Goal: Task Accomplishment & Management: Use online tool/utility

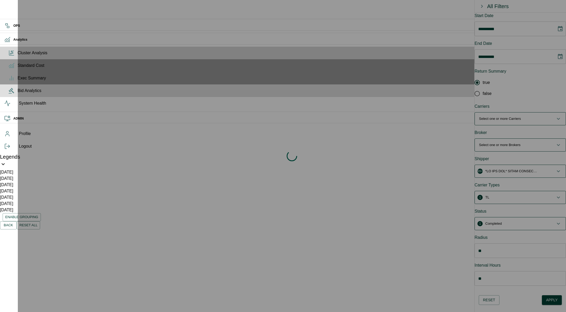
click at [18, 94] on span "Bid Analytics" at bounding box center [290, 91] width 545 height 6
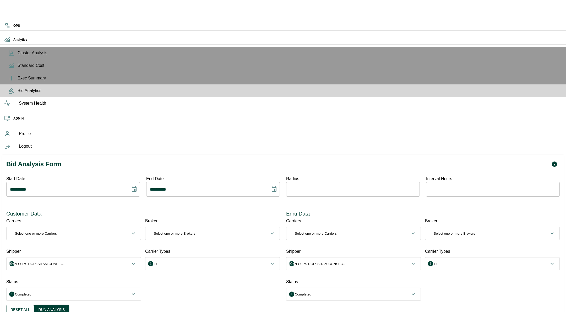
click at [137, 186] on icon "Choose date, selected date is Sep 10, 2025" at bounding box center [134, 189] width 6 height 6
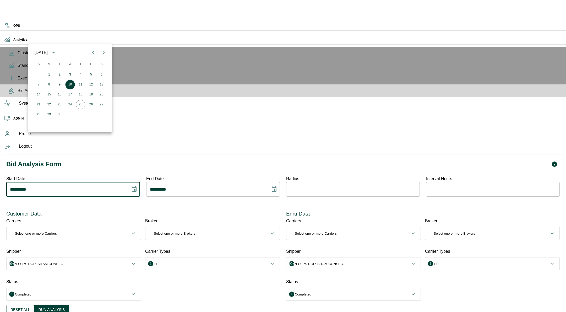
click at [92, 52] on icon "Previous month" at bounding box center [93, 52] width 2 height 3
click at [37, 75] on button "1" at bounding box center [38, 74] width 9 height 9
type input "**********"
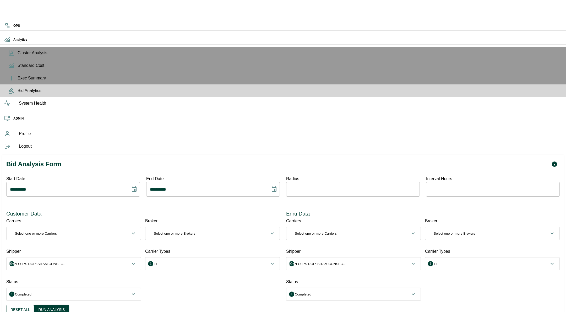
click at [277, 186] on icon "Choose date, selected date is Sep 24, 2025" at bounding box center [274, 188] width 5 height 5
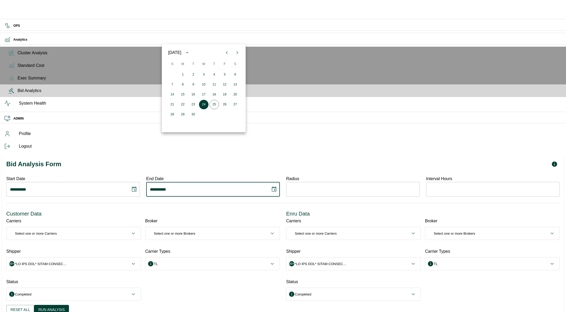
click at [228, 51] on icon "Previous month" at bounding box center [227, 53] width 6 height 6
click at [182, 114] on button "30" at bounding box center [182, 114] width 9 height 9
type input "**********"
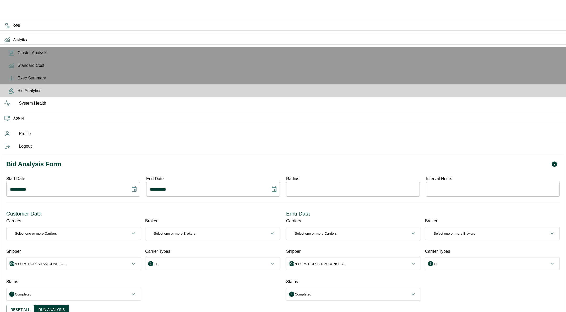
click at [130, 231] on span "0 Select one or more Carriers" at bounding box center [71, 233] width 120 height 5
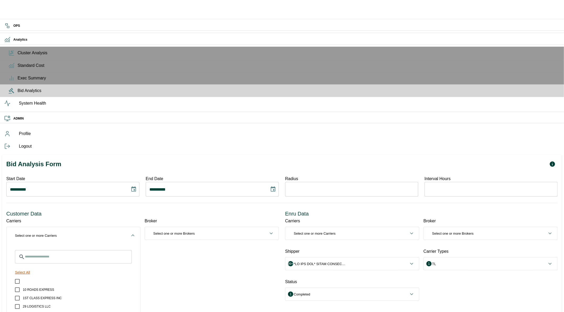
click at [32, 268] on button "Select All" at bounding box center [22, 273] width 19 height 10
click at [75, 250] on input "Search for Carriers" at bounding box center [78, 256] width 107 height 13
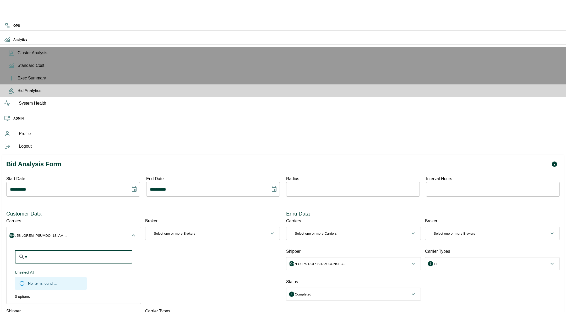
type input "*"
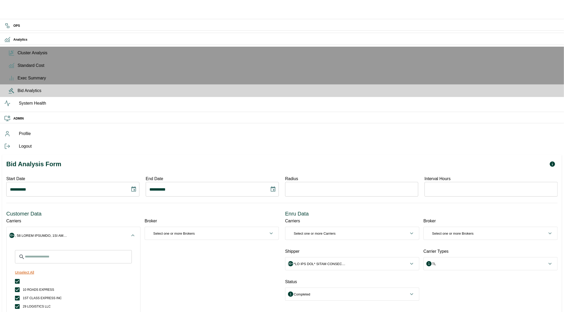
click at [36, 268] on button "Unselect All" at bounding box center [24, 273] width 23 height 10
click at [136, 232] on icon "button" at bounding box center [133, 235] width 6 height 6
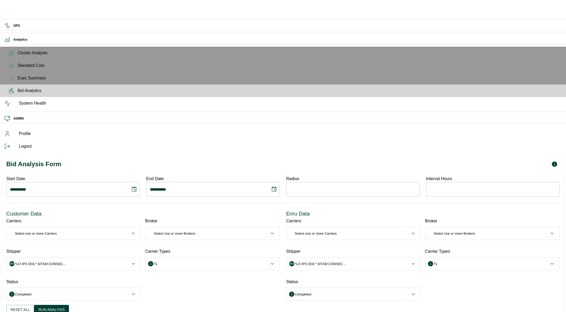
click at [187, 227] on button "0 Select one or more Brokers" at bounding box center [213, 233] width 134 height 13
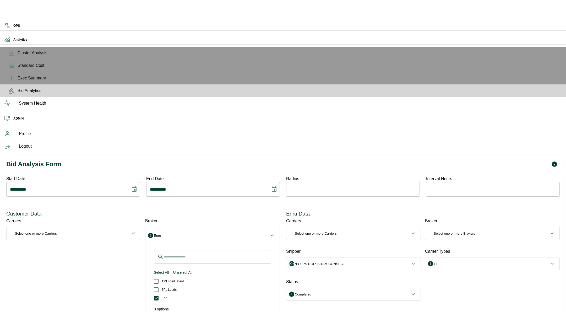
click at [193, 233] on span "1 Enru" at bounding box center [210, 235] width 120 height 5
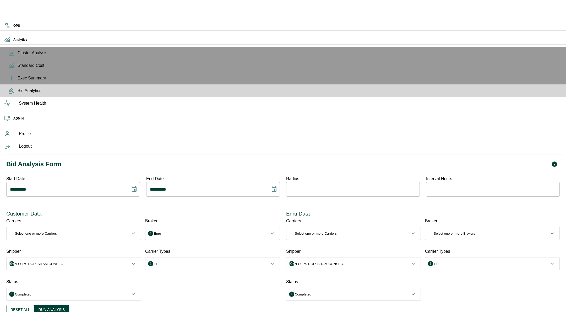
click at [130, 261] on span "99+" at bounding box center [71, 263] width 120 height 5
click at [108, 281] on input "Search for Shipper" at bounding box center [78, 287] width 107 height 13
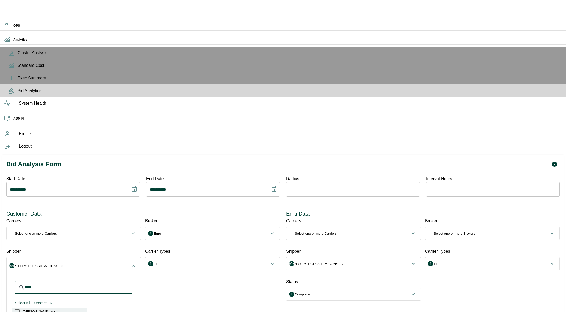
type input "*****"
click at [58, 309] on span "[PERSON_NAME] Loads" at bounding box center [40, 311] width 35 height 5
click at [190, 244] on div "Carrier Types 1 TL ​ Select All Unselect All TL LTL Other Test Intermodal Custo…" at bounding box center [210, 287] width 139 height 86
click at [406, 261] on span "99+" at bounding box center [351, 263] width 120 height 5
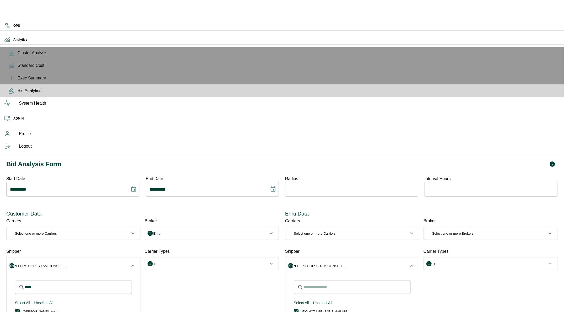
click at [368, 281] on input "Search for Shipper" at bounding box center [357, 287] width 107 height 13
type input "*****"
click at [416, 263] on icon "button" at bounding box center [413, 266] width 6 height 6
click at [450, 231] on p "Select one or more Brokers" at bounding box center [454, 233] width 41 height 5
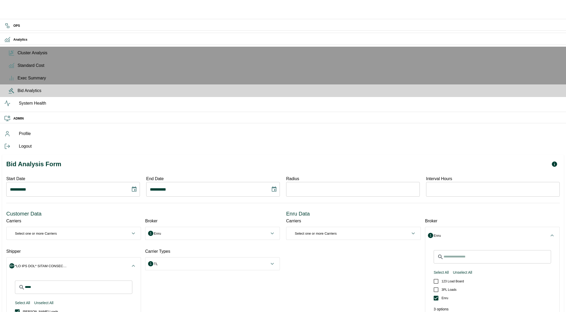
click at [463, 233] on span "1 Enru" at bounding box center [490, 235] width 120 height 5
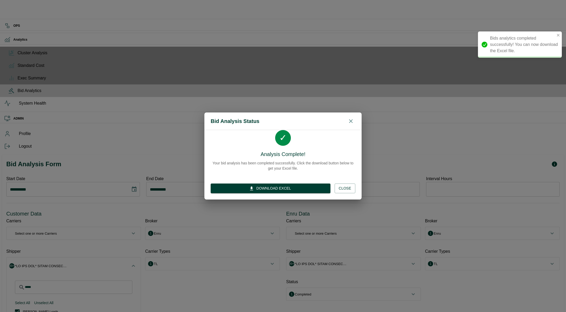
click at [311, 186] on button "Download Excel" at bounding box center [271, 189] width 120 height 10
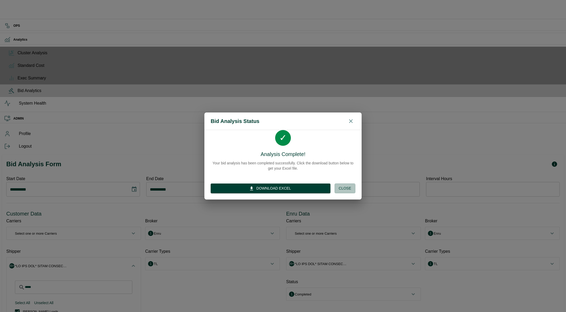
click at [345, 189] on button "Close" at bounding box center [345, 189] width 21 height 10
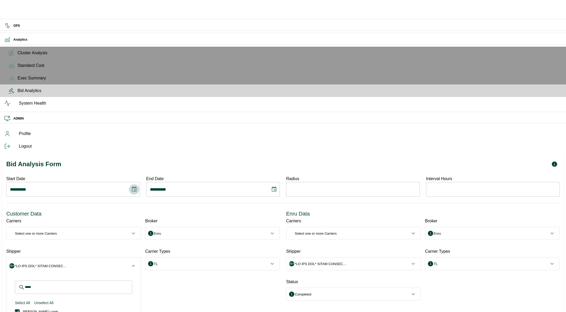
click at [137, 186] on icon "Choose date, selected date is Jun 1, 2025" at bounding box center [134, 189] width 6 height 6
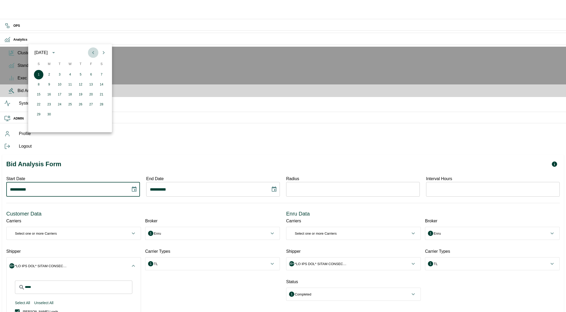
click at [93, 52] on icon "Previous month" at bounding box center [93, 52] width 2 height 3
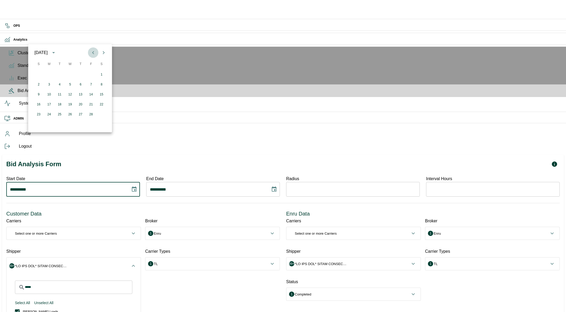
click at [93, 52] on icon "Previous month" at bounding box center [93, 52] width 2 height 3
click at [103, 52] on icon "Next month" at bounding box center [104, 53] width 6 height 6
click at [69, 72] on button "1" at bounding box center [70, 74] width 9 height 9
type input "**********"
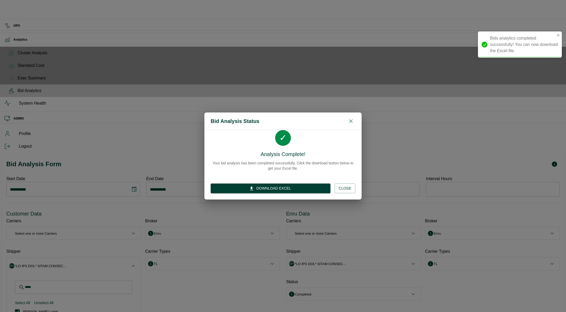
click at [315, 190] on button "Download Excel" at bounding box center [271, 189] width 120 height 10
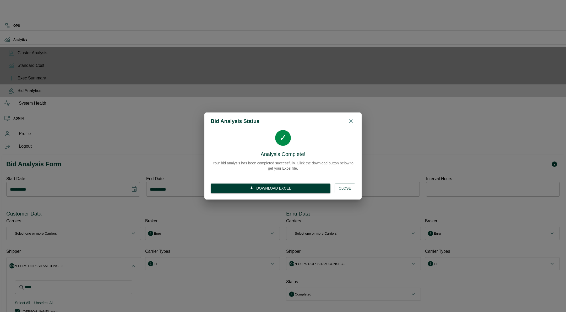
click at [345, 189] on button "Close" at bounding box center [345, 189] width 21 height 10
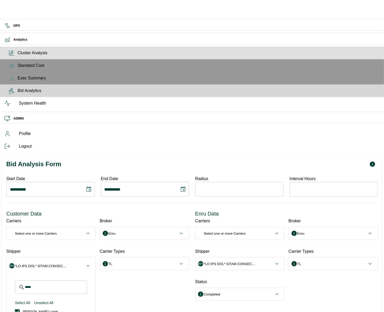
click at [9, 59] on div "Cluster Analysis" at bounding box center [192, 53] width 384 height 13
